Goal: Navigation & Orientation: Find specific page/section

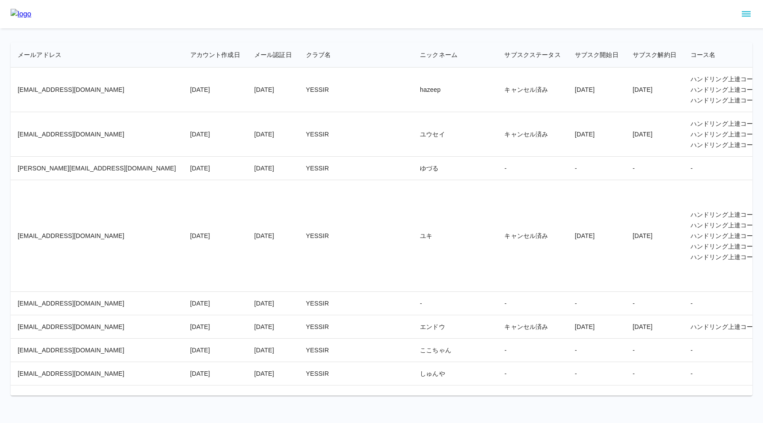
click at [684, 46] on th "コース名" at bounding box center [747, 54] width 126 height 25
click at [744, 16] on icon "sidemenu" at bounding box center [746, 13] width 9 height 5
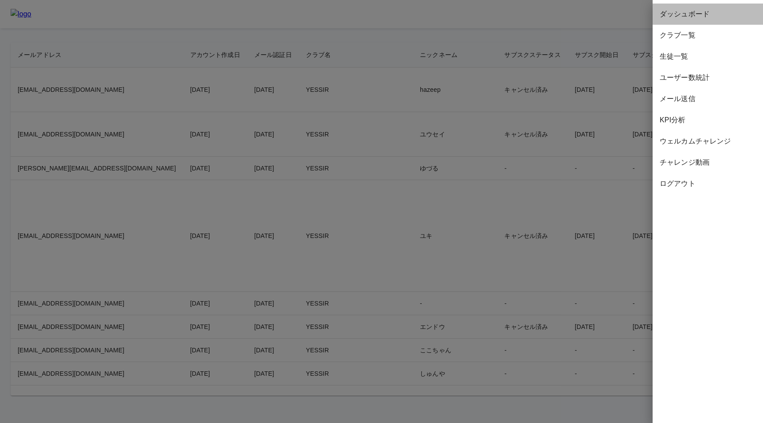
click at [688, 12] on span "ダッシュボード" at bounding box center [708, 14] width 96 height 11
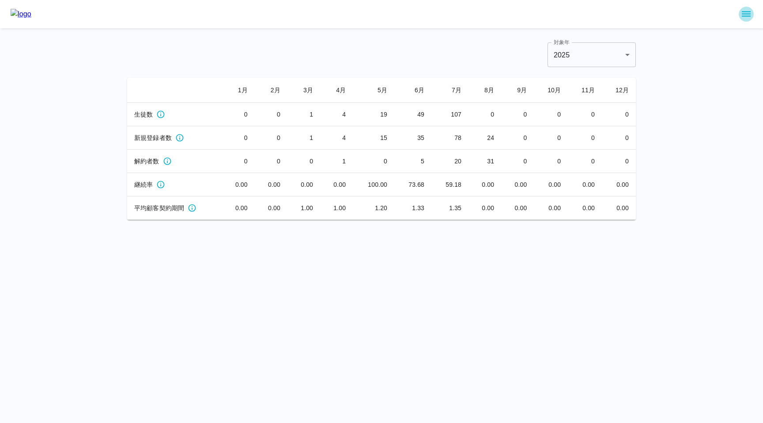
click at [745, 15] on icon "sidemenu" at bounding box center [746, 14] width 11 height 11
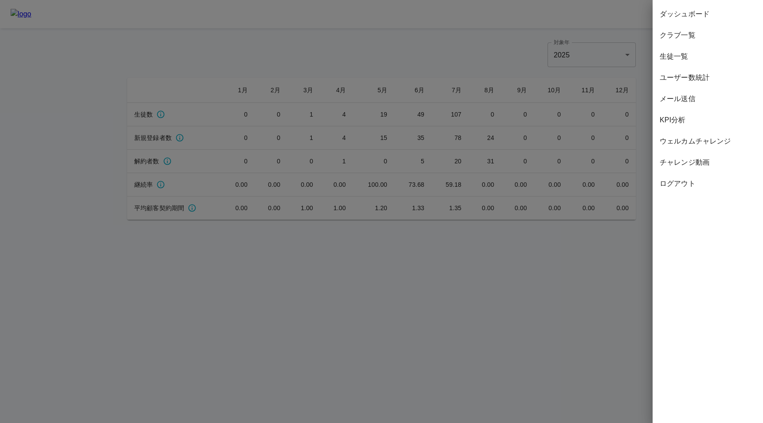
click at [686, 55] on span "生徒一覧" at bounding box center [708, 56] width 96 height 11
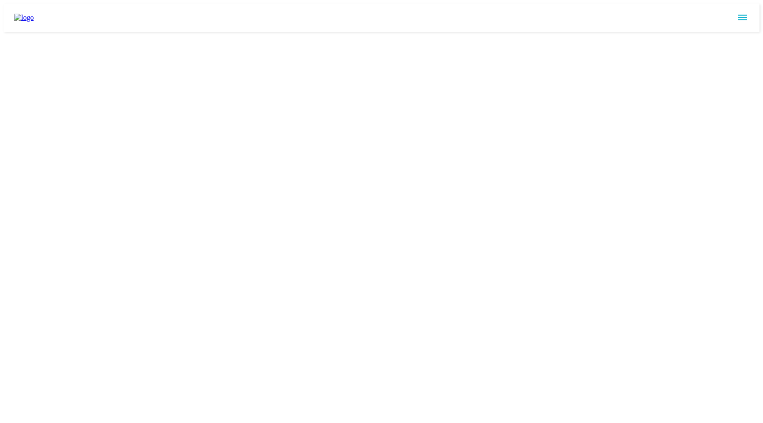
click at [448, 35] on html at bounding box center [381, 17] width 763 height 35
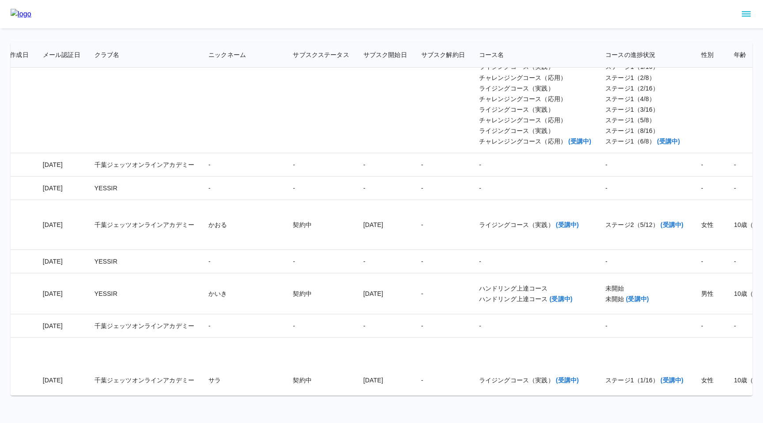
scroll to position [9580, 212]
